Goal: Register for event/course

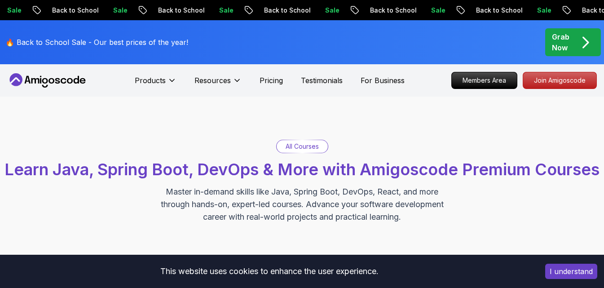
click at [427, 120] on div "All Courses Learn Java, Spring Boot, DevOps & More with Amigoscode Premium Cour…" at bounding box center [302, 182] width 604 height 170
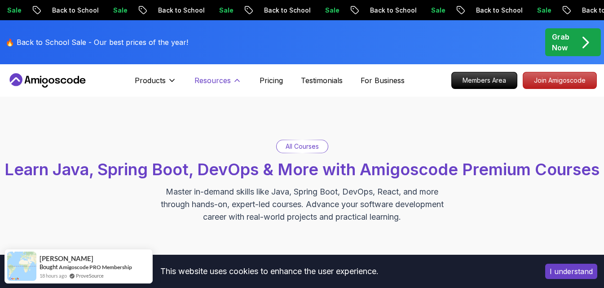
click at [226, 83] on p "Resources" at bounding box center [212, 80] width 36 height 11
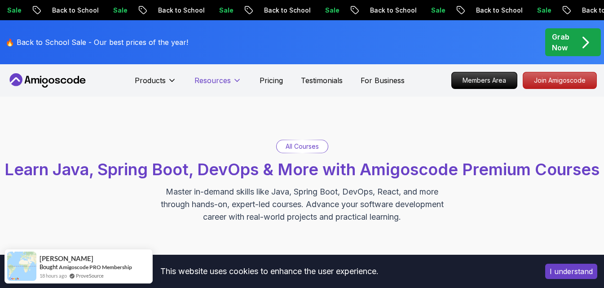
click at [226, 83] on p "Resources" at bounding box center [212, 80] width 36 height 11
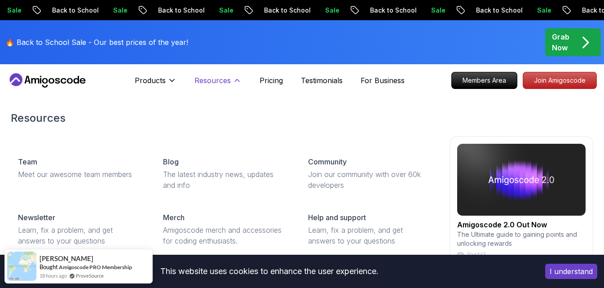
click at [227, 83] on p "Resources" at bounding box center [212, 80] width 36 height 11
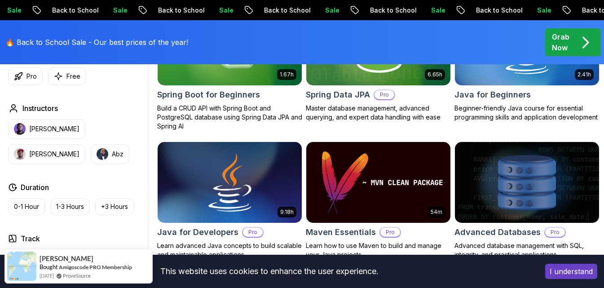
scroll to position [239, 0]
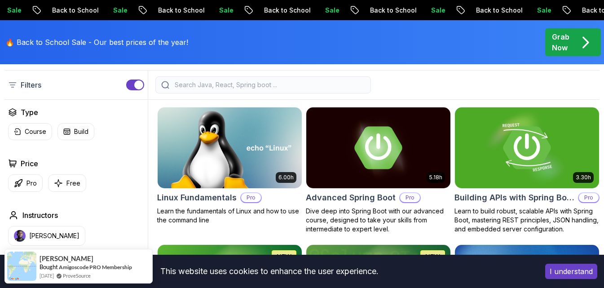
click at [215, 93] on div at bounding box center [263, 84] width 216 height 17
click at [218, 89] on input "search" at bounding box center [269, 84] width 192 height 9
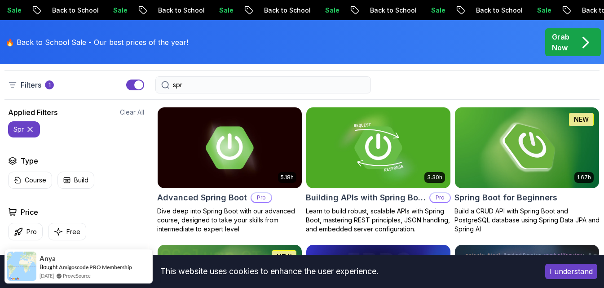
type input "spr"
click at [495, 188] on img at bounding box center [526, 148] width 151 height 85
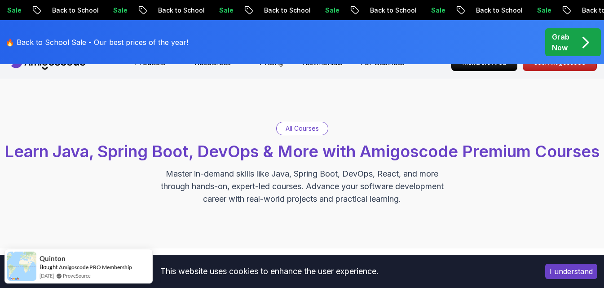
scroll to position [239, 0]
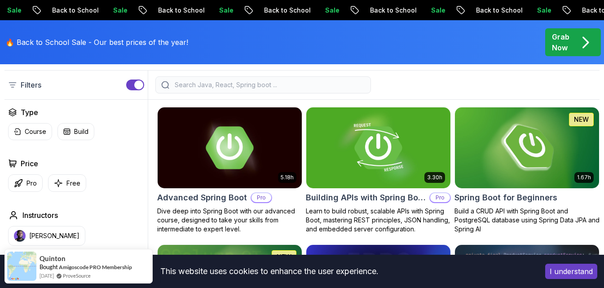
click at [179, 89] on input "search" at bounding box center [269, 84] width 192 height 9
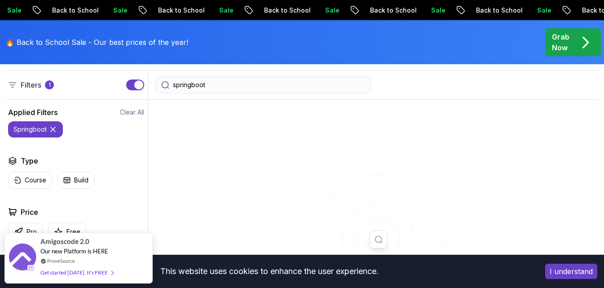
scroll to position [479, 0]
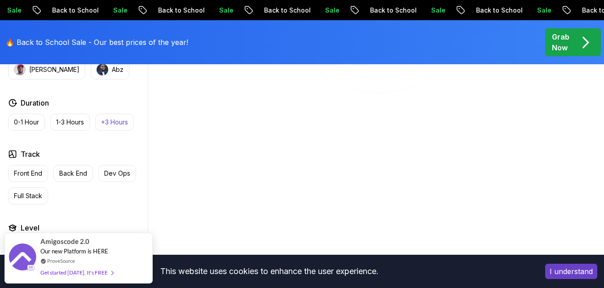
click at [110, 131] on button "+3 Hours" at bounding box center [114, 122] width 39 height 17
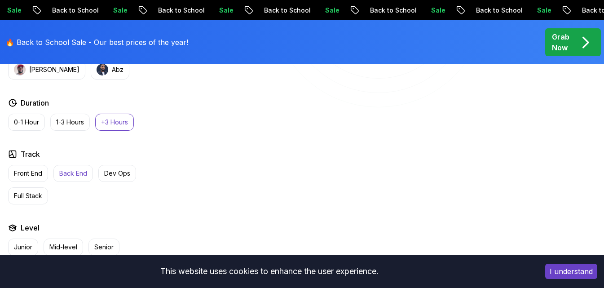
click at [63, 178] on p "Back End" at bounding box center [73, 173] width 28 height 9
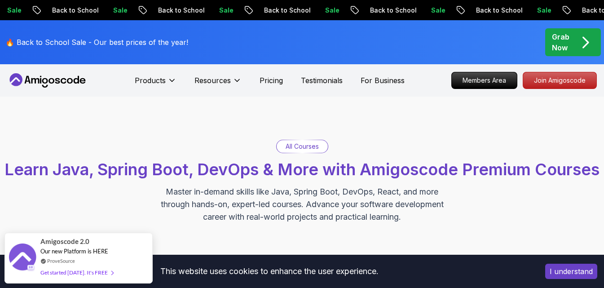
scroll to position [239, 0]
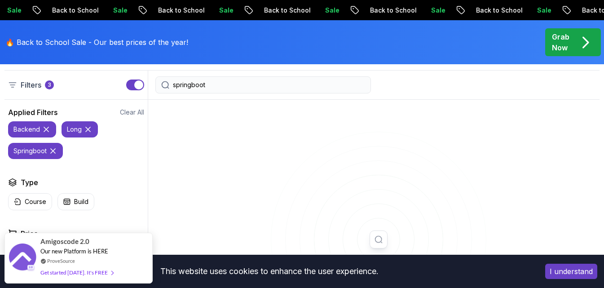
drag, startPoint x: 217, startPoint y: 100, endPoint x: 193, endPoint y: 98, distance: 24.3
click at [193, 93] on div "springboot" at bounding box center [263, 84] width 216 height 17
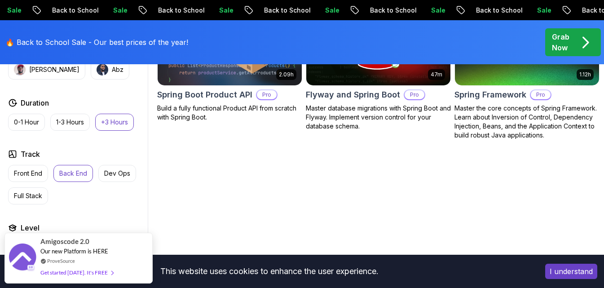
scroll to position [239, 0]
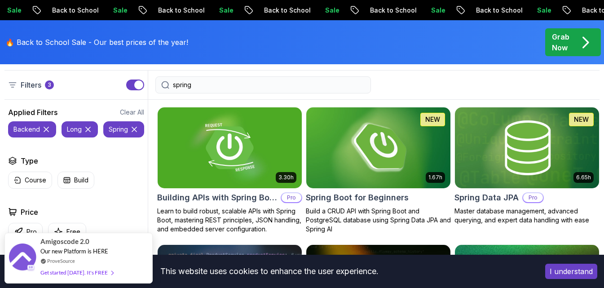
type input "spring"
click at [386, 181] on img at bounding box center [378, 148] width 151 height 85
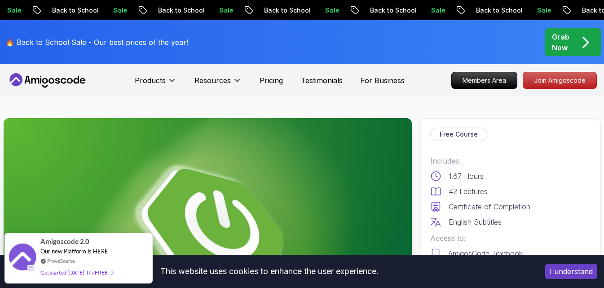
scroll to position [240, 0]
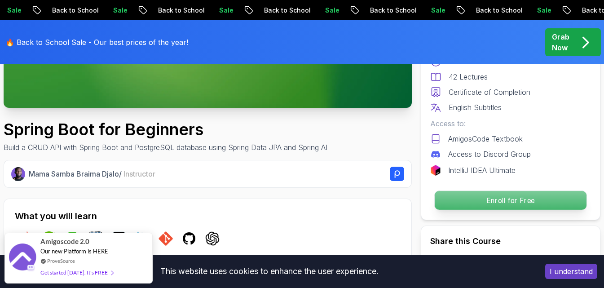
click at [466, 198] on p "Enroll for Free" at bounding box center [511, 200] width 152 height 19
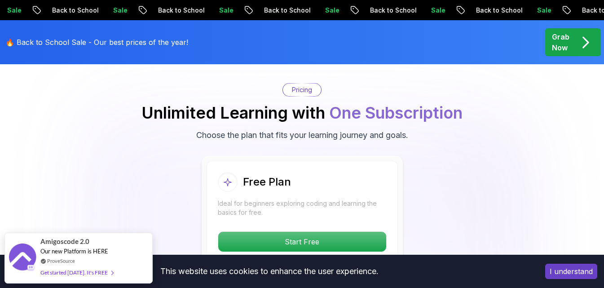
scroll to position [1845, 0]
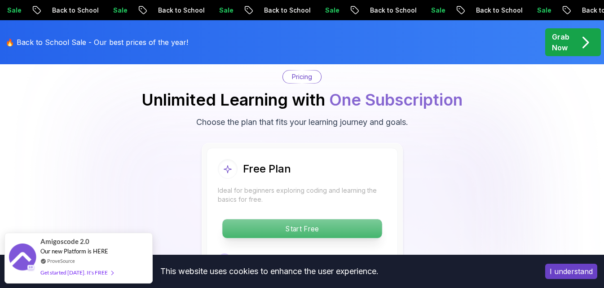
click at [298, 219] on p "Start Free" at bounding box center [301, 228] width 159 height 19
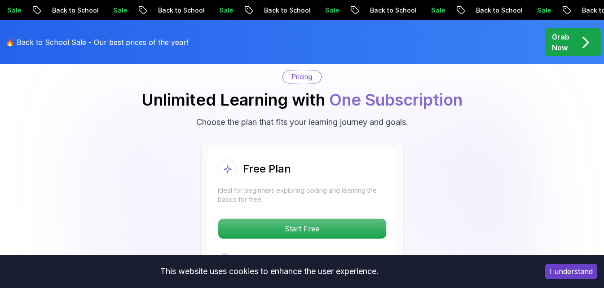
scroll to position [2085, 0]
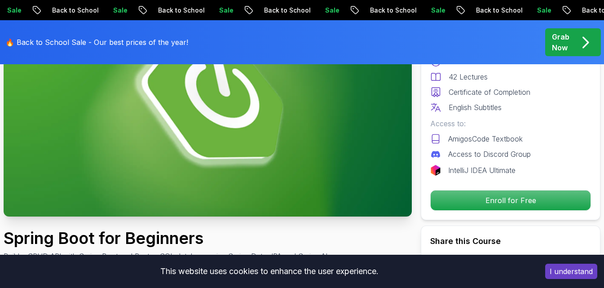
scroll to position [132, 0]
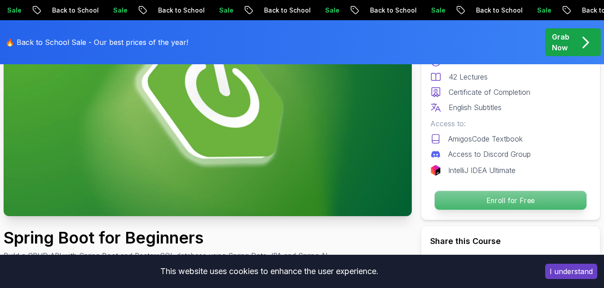
click at [502, 207] on p "Enroll for Free" at bounding box center [511, 200] width 152 height 19
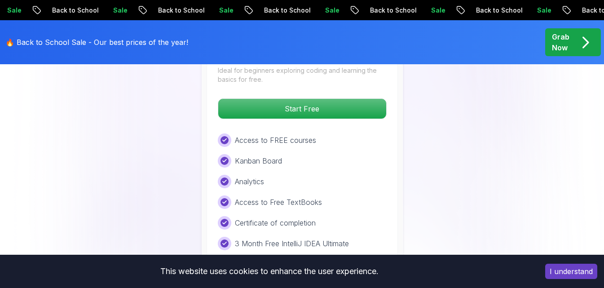
scroll to position [1953, 0]
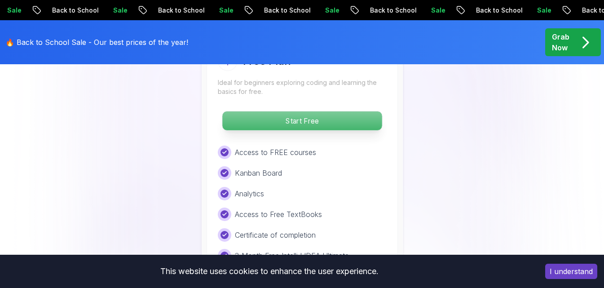
click at [303, 111] on p "Start Free" at bounding box center [301, 120] width 159 height 19
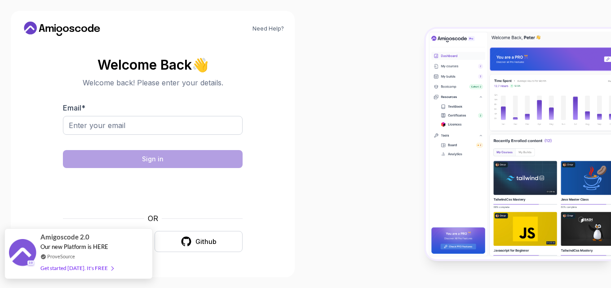
click at [103, 267] on div "Get started today. It's FREE" at bounding box center [76, 268] width 73 height 10
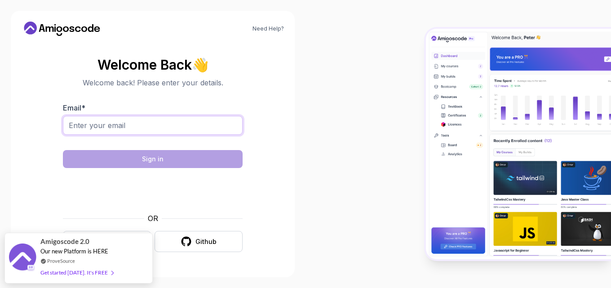
click at [140, 131] on input "Email *" at bounding box center [153, 125] width 180 height 19
click at [208, 123] on input "anuradhamudhale314@edunetmail.com" at bounding box center [153, 125] width 180 height 19
click at [188, 126] on input "anuradhamudhale314@edunetmail.com" at bounding box center [153, 125] width 180 height 19
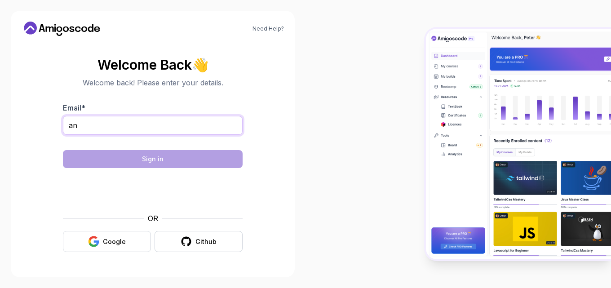
type input "a"
type input "anuradhamudhale2115@gmail.com"
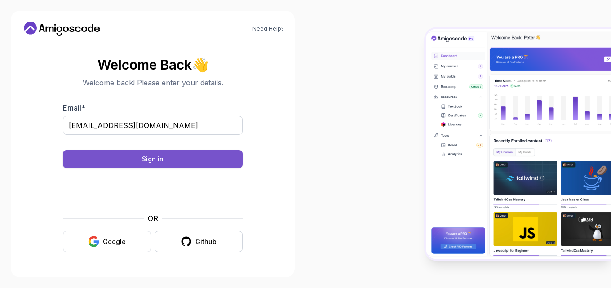
click at [179, 153] on button "Sign in" at bounding box center [153, 159] width 180 height 18
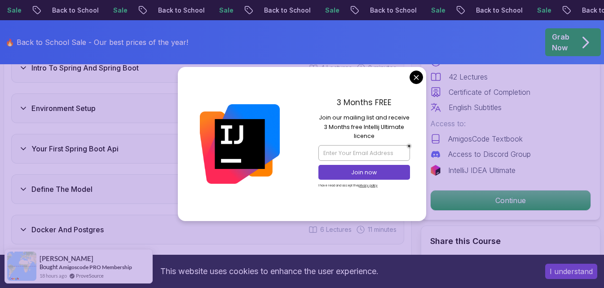
scroll to position [1302, 0]
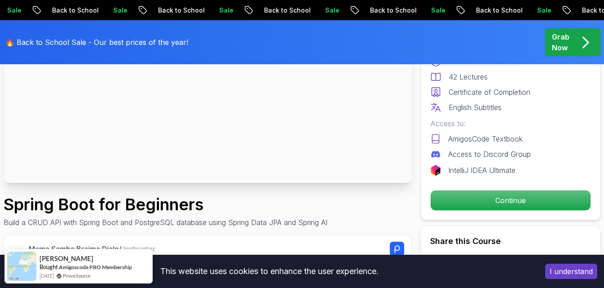
scroll to position [167, 0]
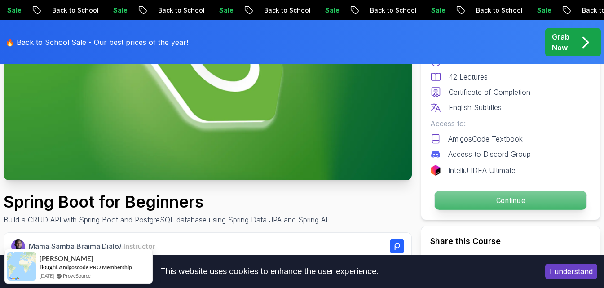
click at [479, 200] on p "Continue" at bounding box center [511, 200] width 152 height 19
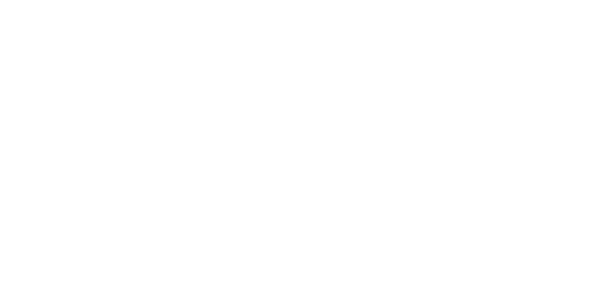
click at [479, 0] on html at bounding box center [305, 0] width 611 height 0
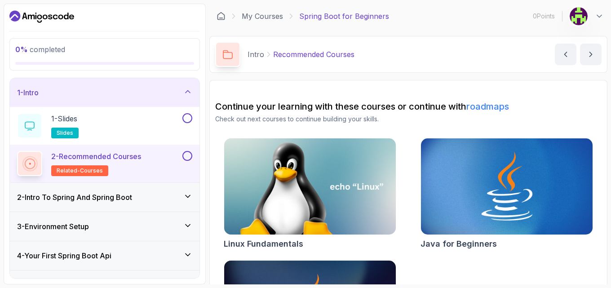
click at [574, 20] on img at bounding box center [578, 16] width 18 height 18
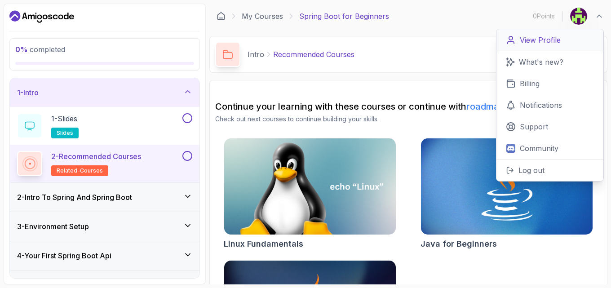
click at [539, 38] on p "View Profile" at bounding box center [539, 40] width 41 height 11
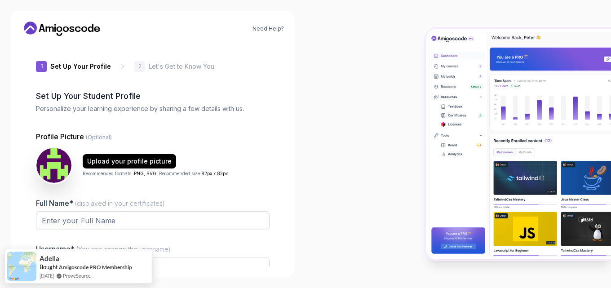
type input "silentbadgered608"
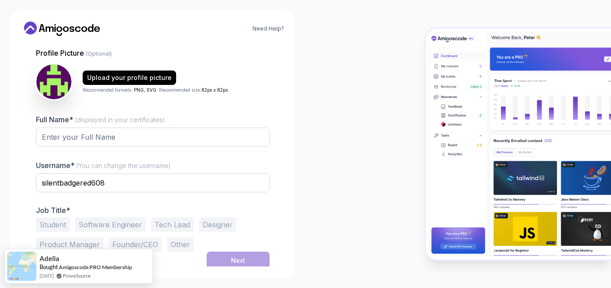
scroll to position [87, 0]
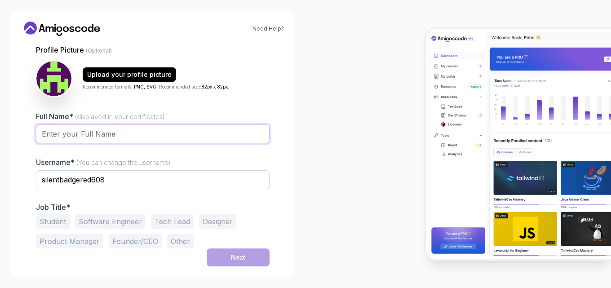
click at [136, 136] on input "Full Name* (displayed in your certificates)" at bounding box center [152, 133] width 233 height 19
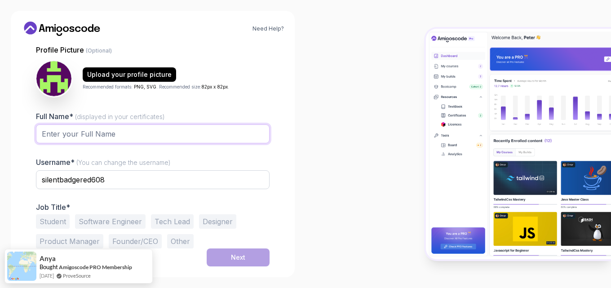
type input "[PERSON_NAME]"
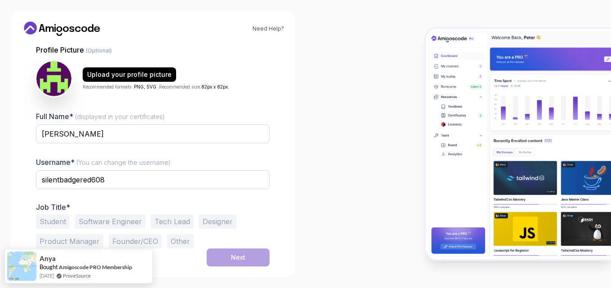
click at [65, 222] on button "Student" at bounding box center [53, 221] width 34 height 14
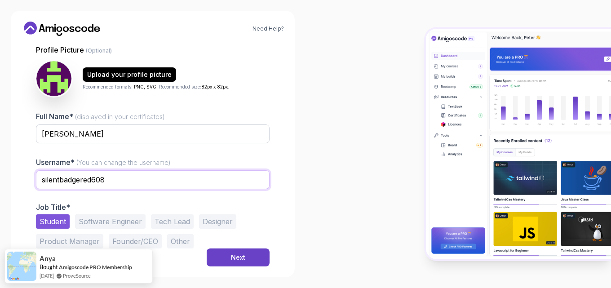
drag, startPoint x: 119, startPoint y: 180, endPoint x: 41, endPoint y: 176, distance: 78.3
click at [41, 176] on input "silentbadgered608" at bounding box center [152, 179] width 233 height 19
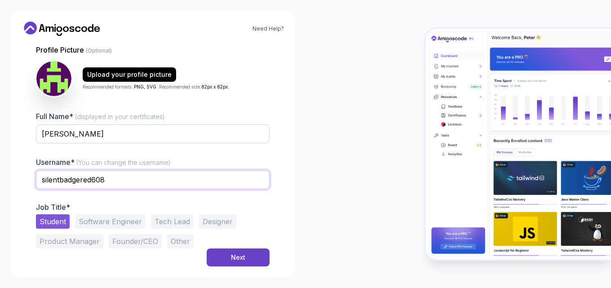
click at [132, 185] on input "silentbadgered608" at bounding box center [152, 179] width 233 height 19
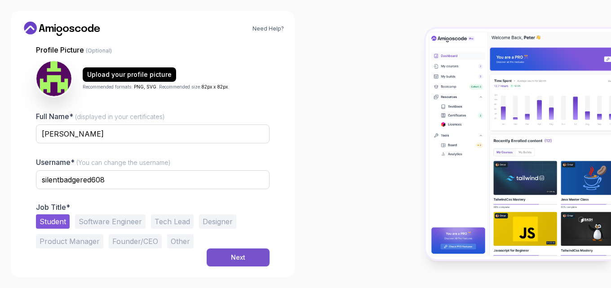
click at [228, 254] on button "Next" at bounding box center [238, 257] width 63 height 18
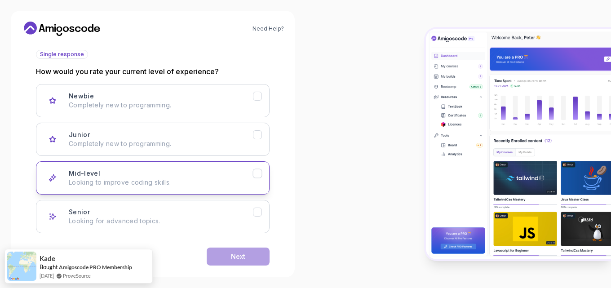
scroll to position [115, 0]
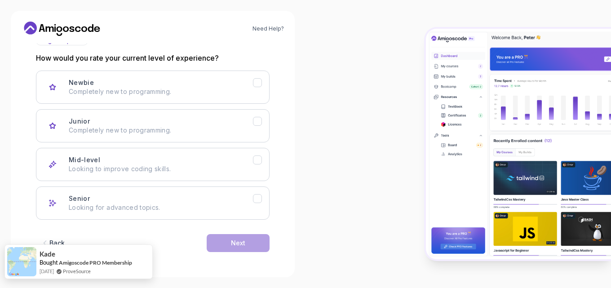
drag, startPoint x: 214, startPoint y: 202, endPoint x: 37, endPoint y: 264, distance: 187.4
click at [198, 206] on div "Senior Looking for advanced topics." at bounding box center [161, 203] width 184 height 18
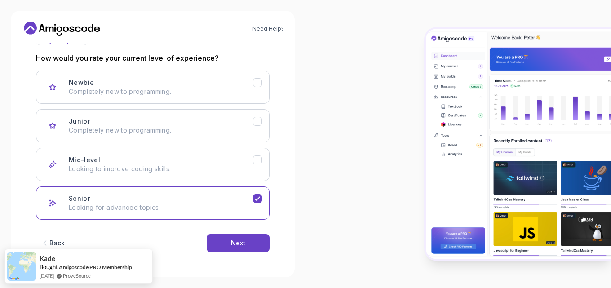
click at [55, 241] on div "Back" at bounding box center [56, 242] width 15 height 9
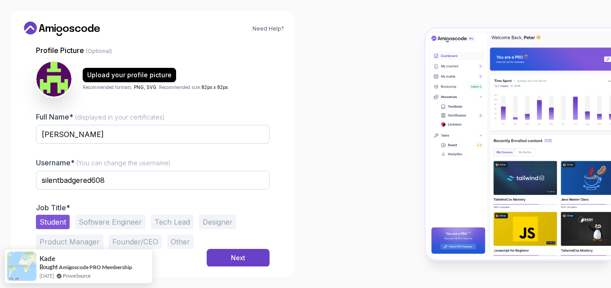
scroll to position [87, 0]
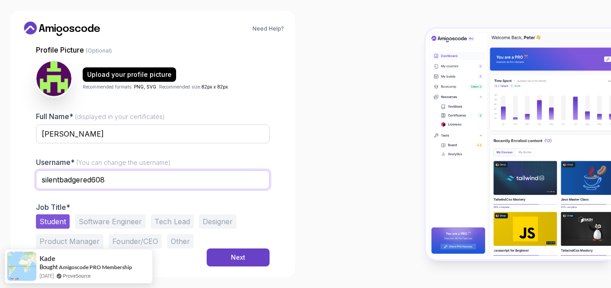
drag, startPoint x: 116, startPoint y: 180, endPoint x: 37, endPoint y: 176, distance: 79.1
click at [37, 176] on input "silentbadgered608" at bounding box center [152, 179] width 233 height 19
type input "Anu2115"
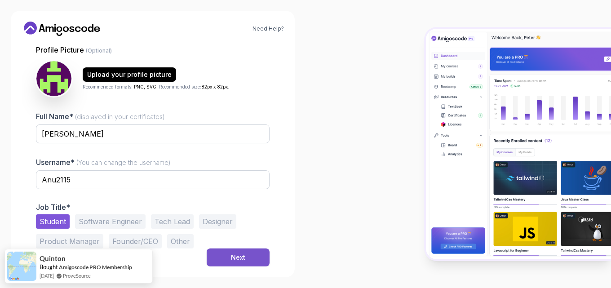
click at [228, 253] on button "Next" at bounding box center [238, 257] width 63 height 18
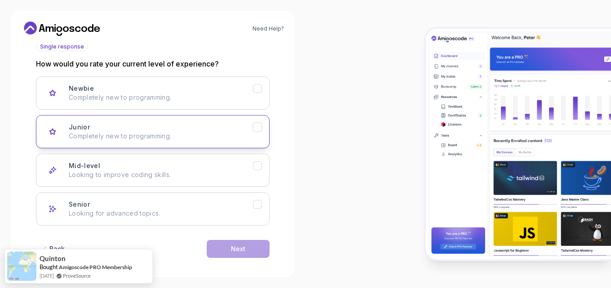
scroll to position [115, 0]
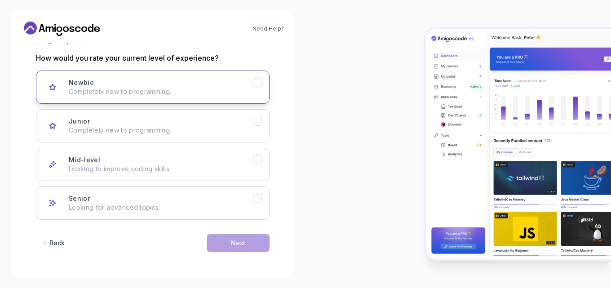
click at [230, 89] on p "Completely new to programming." at bounding box center [161, 91] width 184 height 9
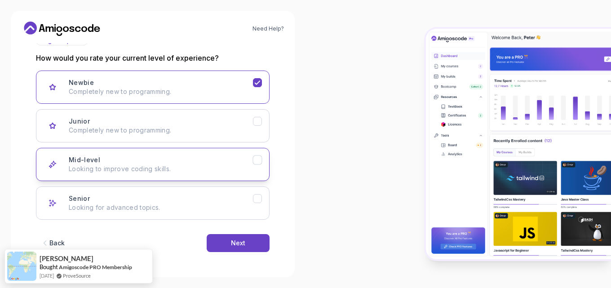
click at [220, 163] on div "Mid-level Looking to improve coding skills." at bounding box center [161, 164] width 184 height 18
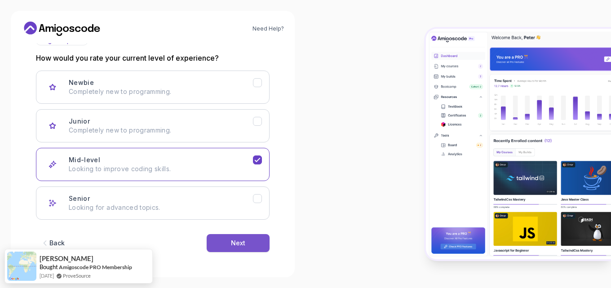
click at [245, 241] on button "Next" at bounding box center [238, 243] width 63 height 18
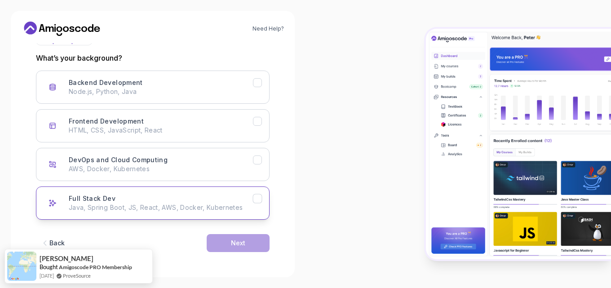
click at [141, 213] on button "Full Stack Dev Java, Spring Boot, JS, React, AWS, Docker, Kubernetes" at bounding box center [152, 202] width 233 height 33
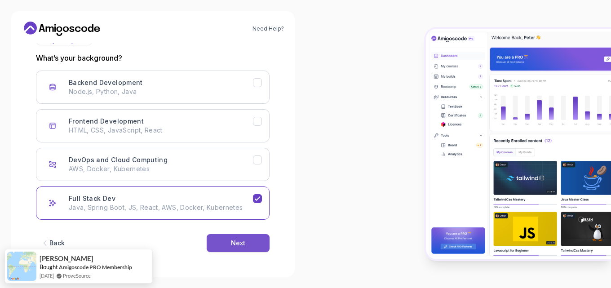
click at [244, 244] on div "Next" at bounding box center [238, 242] width 14 height 9
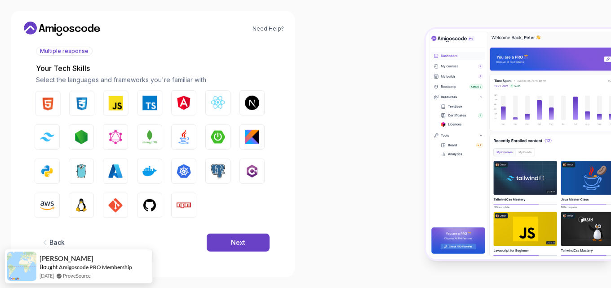
scroll to position [104, 0]
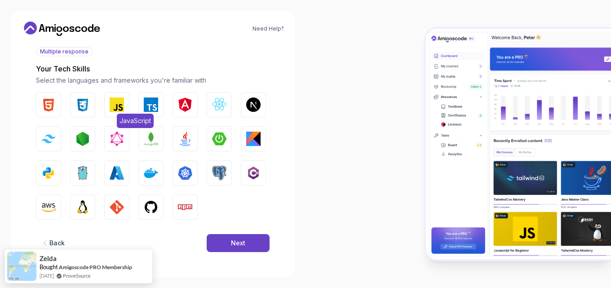
click at [119, 99] on img "button" at bounding box center [117, 104] width 14 height 14
click at [48, 172] on img "button" at bounding box center [48, 173] width 14 height 14
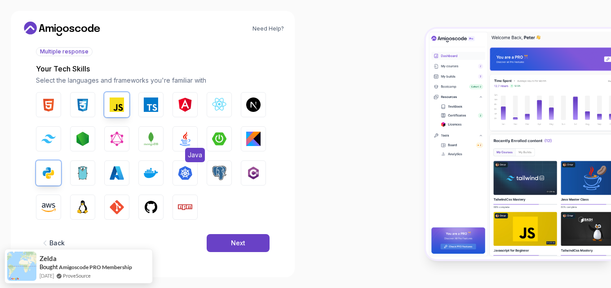
click at [181, 133] on img "button" at bounding box center [185, 139] width 14 height 14
click at [157, 201] on img "button" at bounding box center [151, 207] width 14 height 14
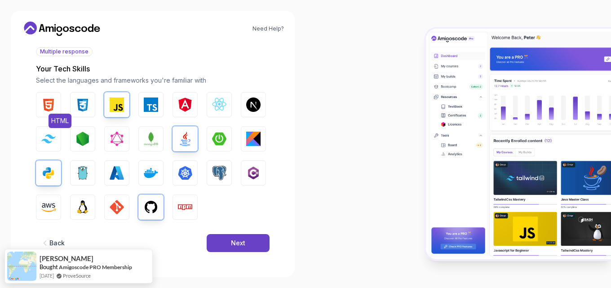
click at [46, 113] on button "HTML" at bounding box center [48, 104] width 25 height 25
click at [96, 107] on div "HTML CSS JavaScript TypeScript Angular React.js Next.js Tailwind CSS Node.js Gr…" at bounding box center [152, 156] width 233 height 128
click at [82, 107] on img "button" at bounding box center [82, 104] width 14 height 14
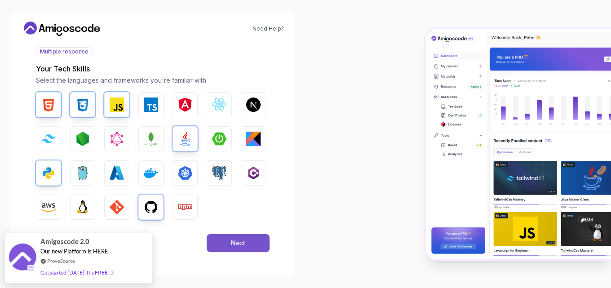
click at [242, 242] on div "Next" at bounding box center [238, 242] width 14 height 9
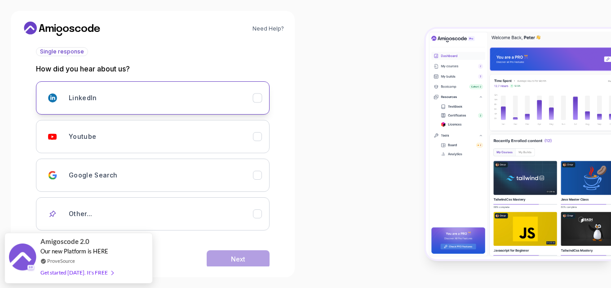
scroll to position [120, 0]
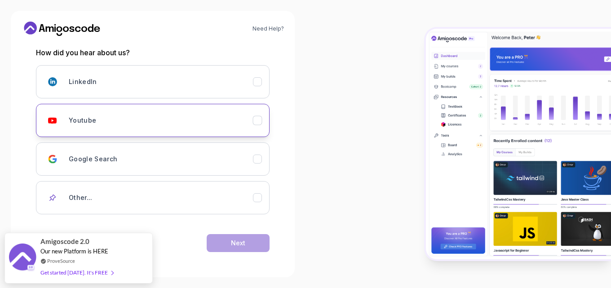
click at [254, 121] on icon "Youtube" at bounding box center [257, 120] width 9 height 9
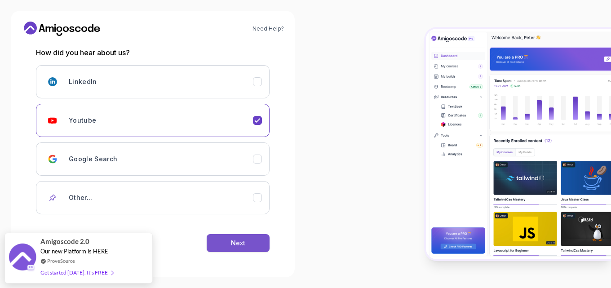
click at [240, 244] on div "Next" at bounding box center [238, 242] width 14 height 9
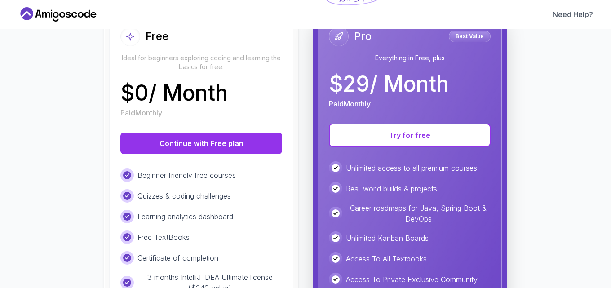
scroll to position [126, 0]
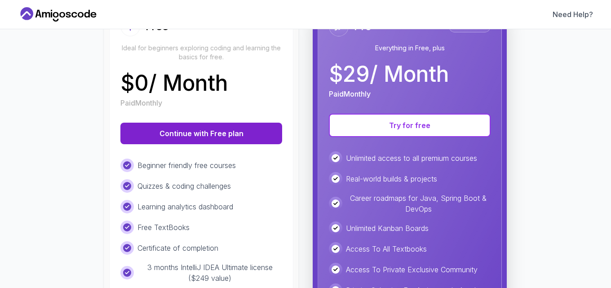
click at [231, 133] on button "Continue with Free plan" at bounding box center [201, 134] width 162 height 22
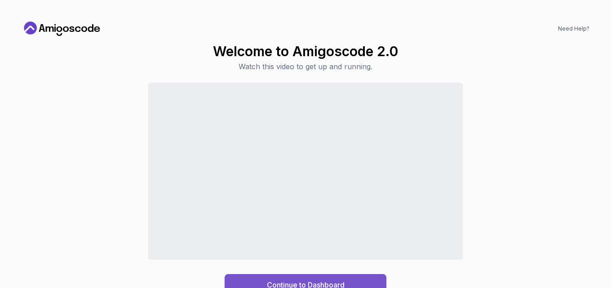
click at [325, 281] on div "Continue to Dashboard" at bounding box center [306, 284] width 78 height 11
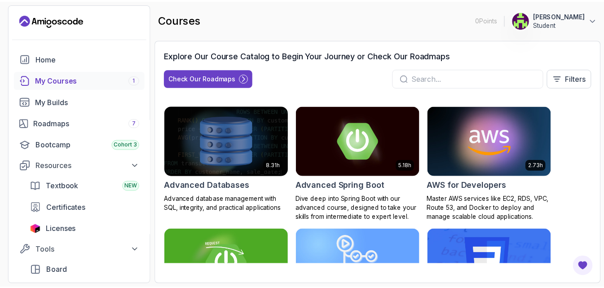
scroll to position [45, 0]
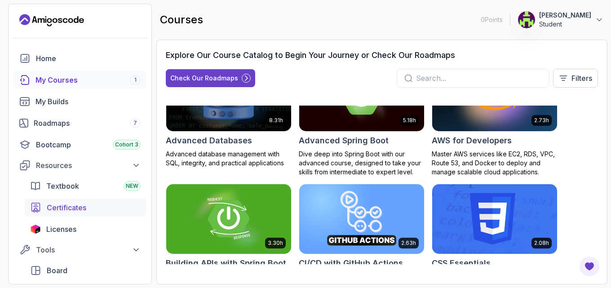
click at [92, 207] on div "Certificates" at bounding box center [94, 207] width 94 height 11
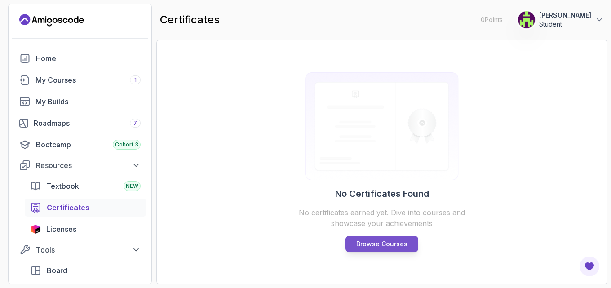
click at [378, 242] on p "Browse Courses" at bounding box center [381, 243] width 51 height 9
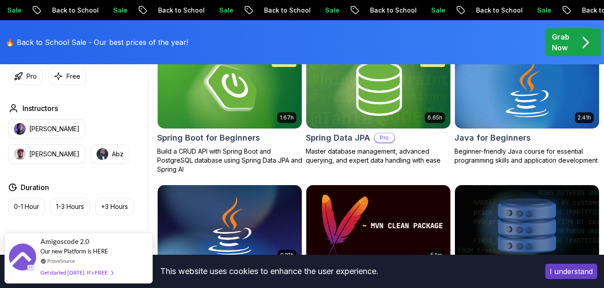
scroll to position [395, 0]
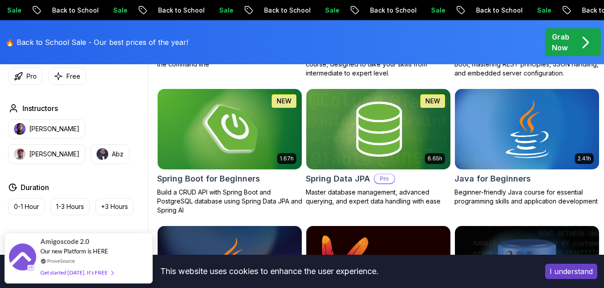
click at [246, 149] on img at bounding box center [229, 129] width 151 height 85
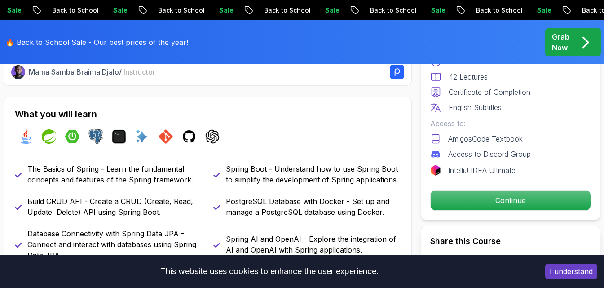
scroll to position [365, 0]
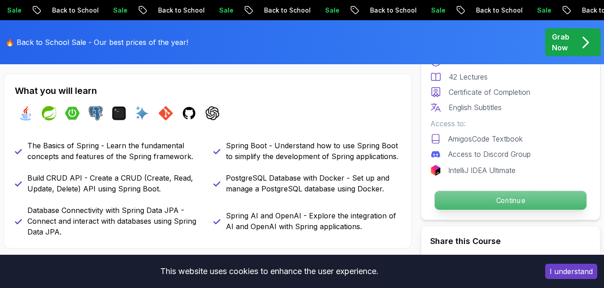
click at [499, 205] on p "Continue" at bounding box center [511, 200] width 152 height 19
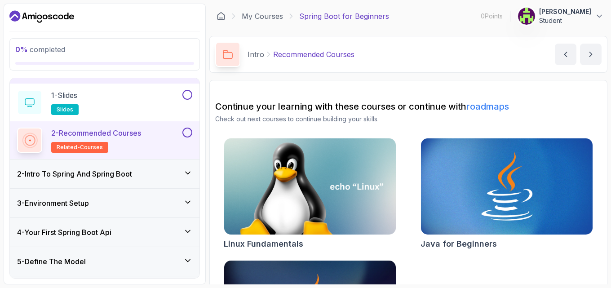
scroll to position [30, 0]
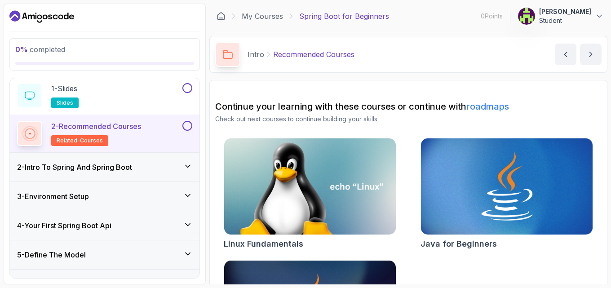
click at [183, 167] on icon at bounding box center [187, 166] width 9 height 9
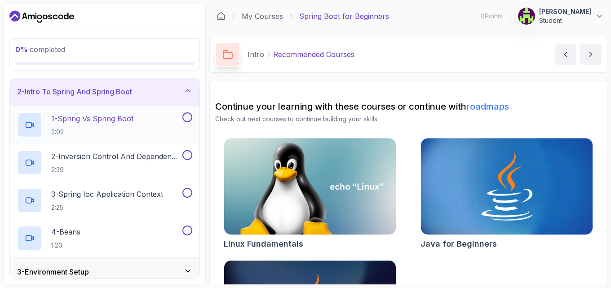
click at [166, 125] on div "1 - Spring Vs Spring Boot 2:02" at bounding box center [98, 124] width 163 height 25
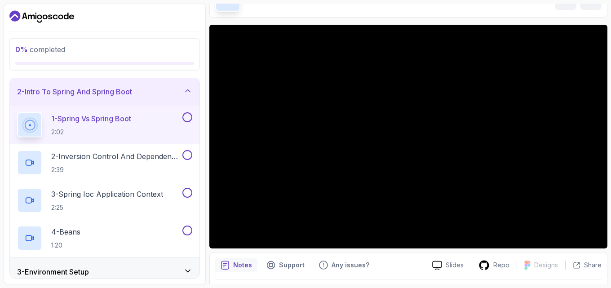
scroll to position [60, 0]
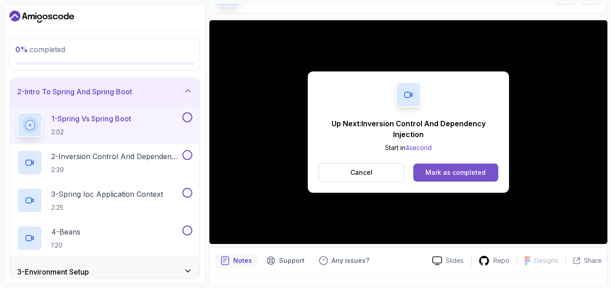
click at [458, 180] on button "Mark as completed" at bounding box center [455, 172] width 85 height 18
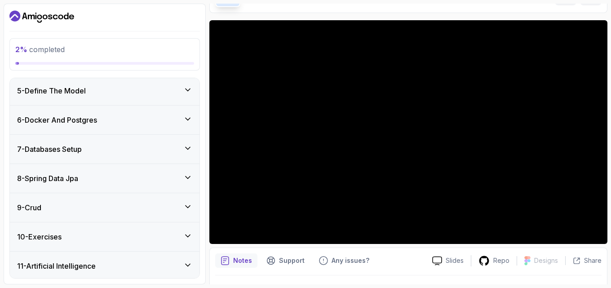
scroll to position [301, 0]
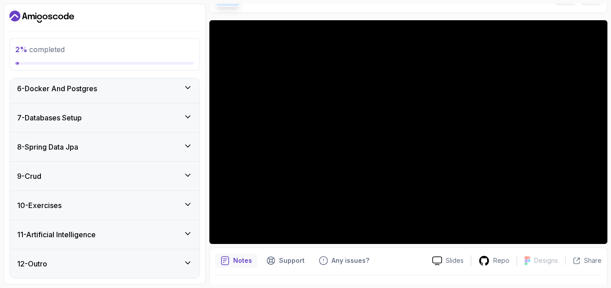
click at [175, 267] on div "12 - Outro" at bounding box center [104, 263] width 175 height 11
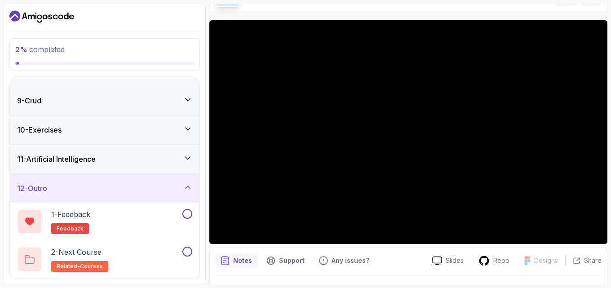
scroll to position [0, 0]
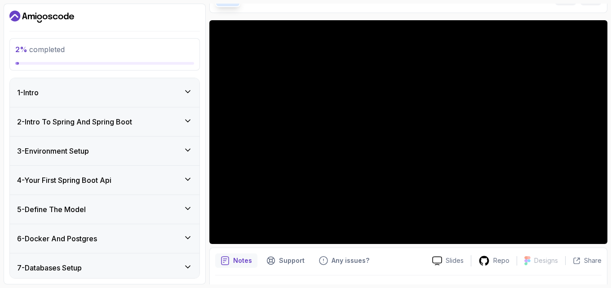
click at [179, 150] on div "3 - Environment Setup" at bounding box center [104, 150] width 175 height 11
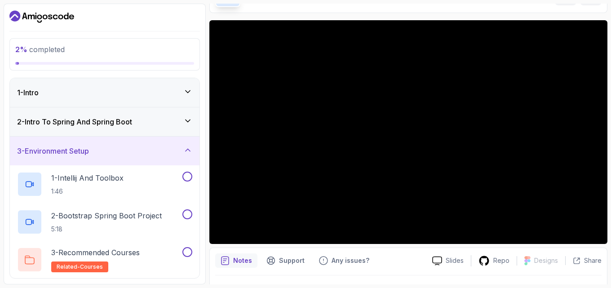
click at [191, 128] on div "2 - Intro To Spring And Spring Boot" at bounding box center [104, 121] width 189 height 29
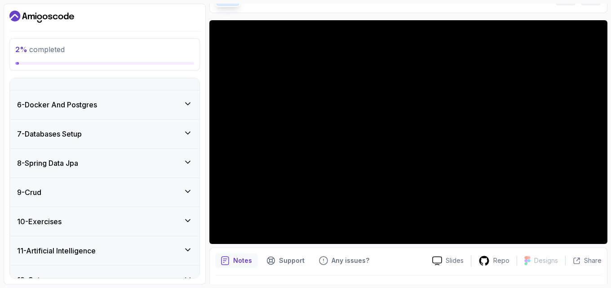
scroll to position [301, 0]
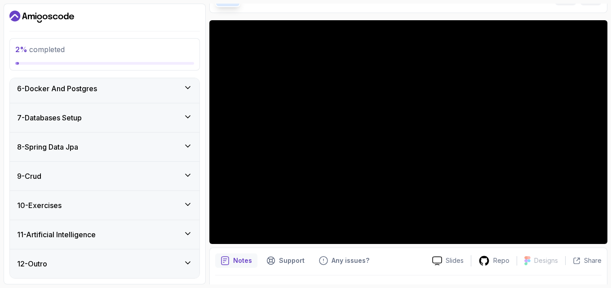
click at [110, 264] on div "12 - Outro" at bounding box center [104, 263] width 175 height 11
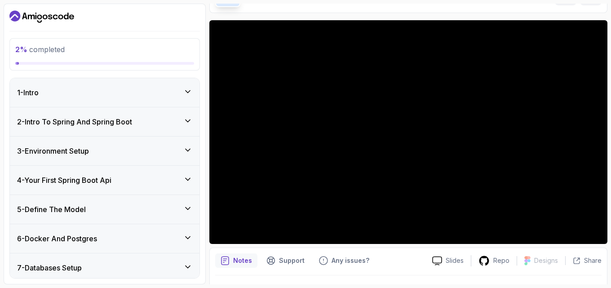
scroll to position [0, 0]
